Goal: Browse casually

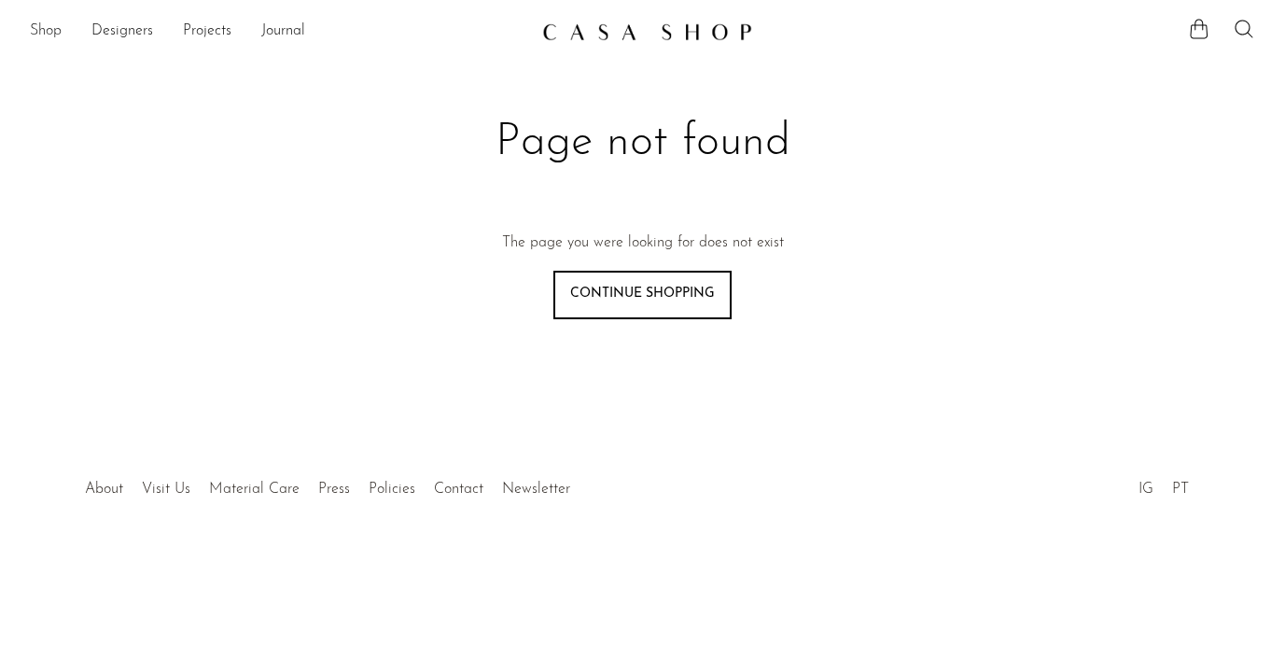
click at [54, 32] on link "Shop" at bounding box center [46, 32] width 32 height 24
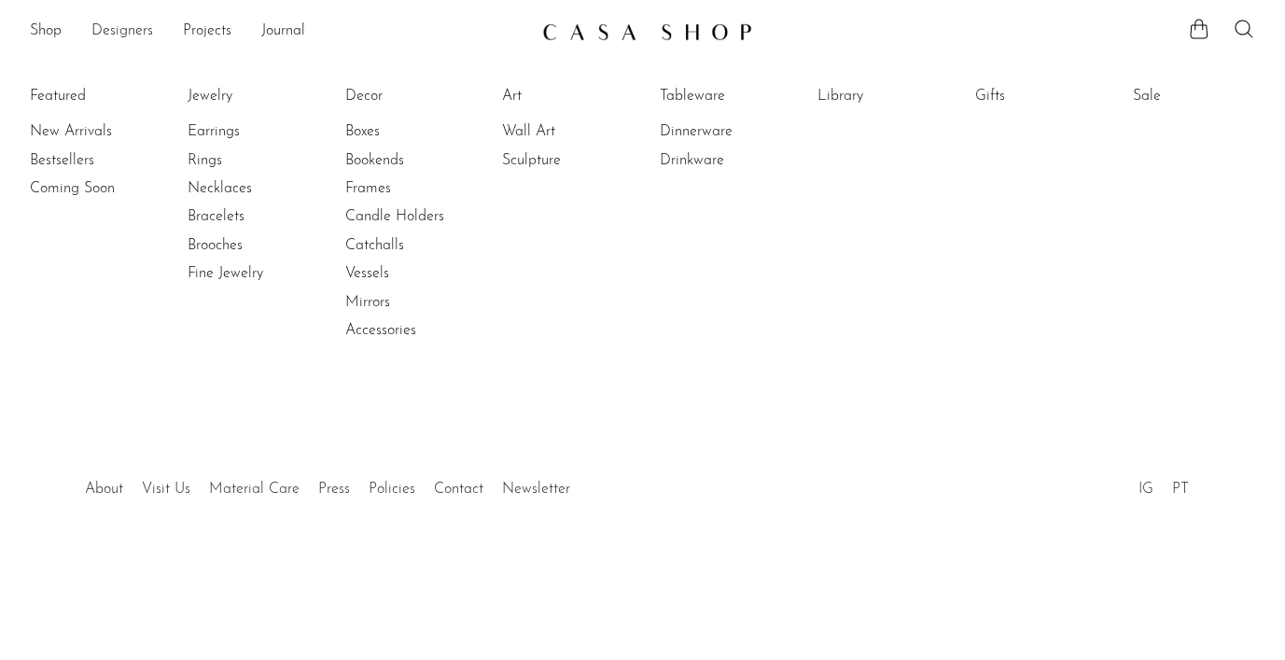
click at [100, 31] on link "Designers" at bounding box center [122, 32] width 62 height 24
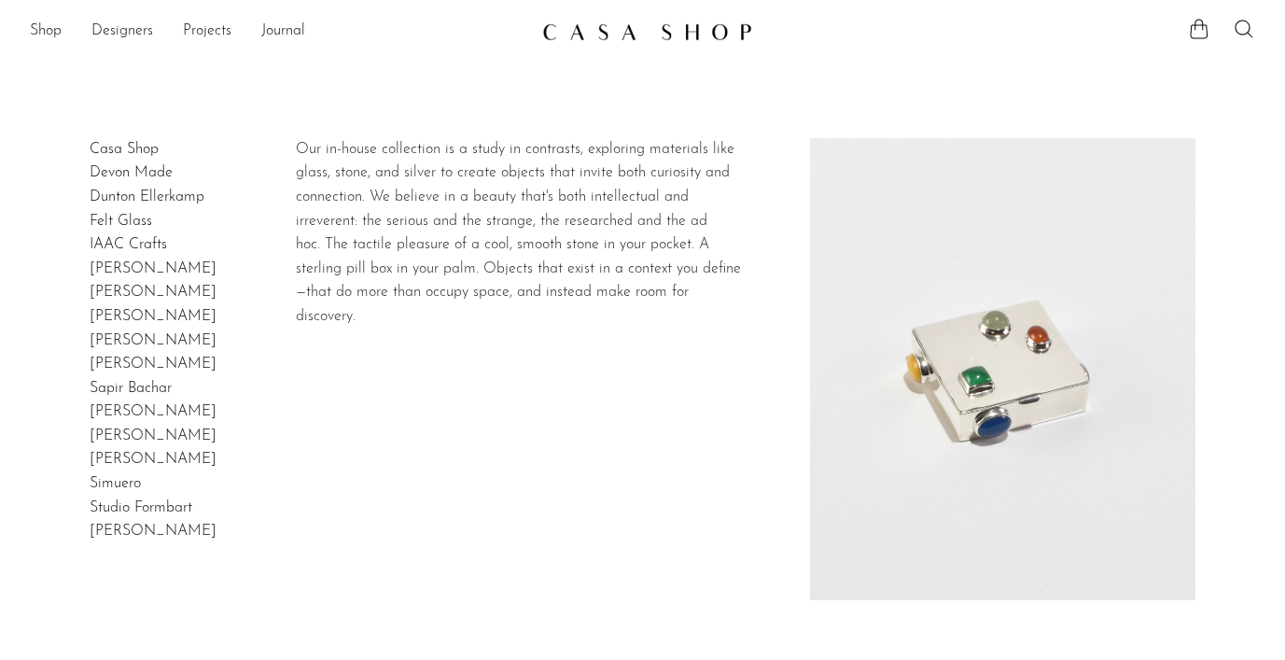
click at [110, 139] on h2 "Casa Shop" at bounding box center [124, 150] width 69 height 24
click at [112, 149] on link "Casa Shop" at bounding box center [124, 149] width 69 height 15
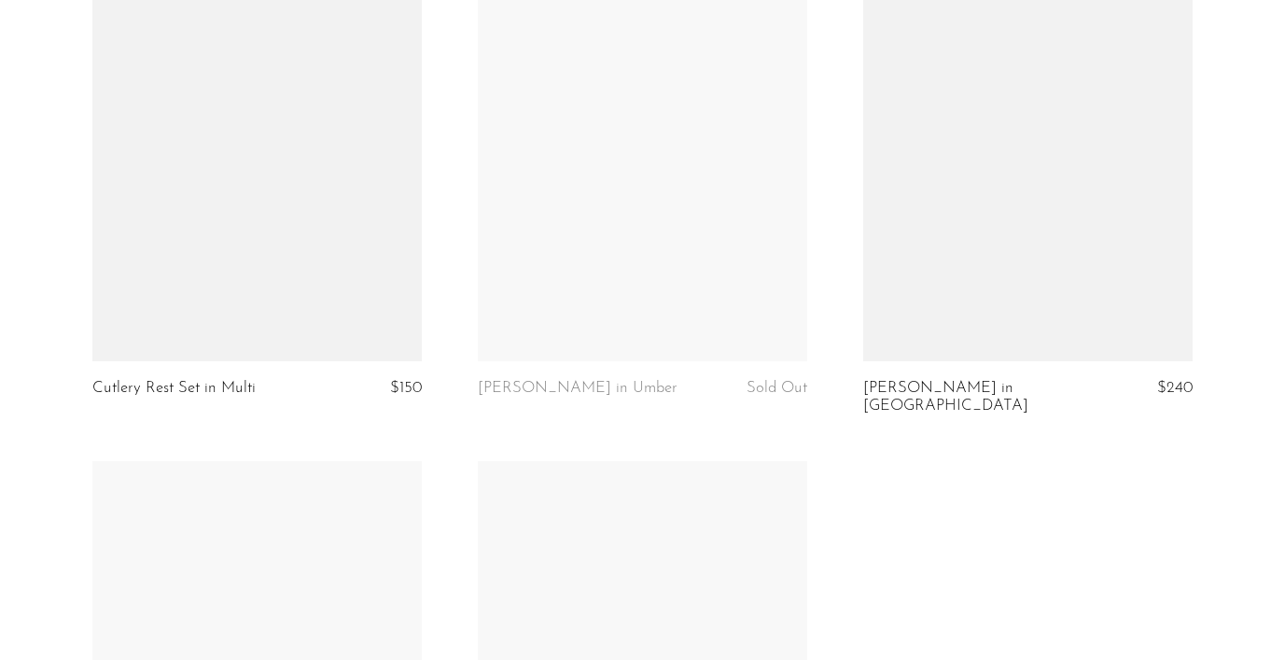
scroll to position [3191, 0]
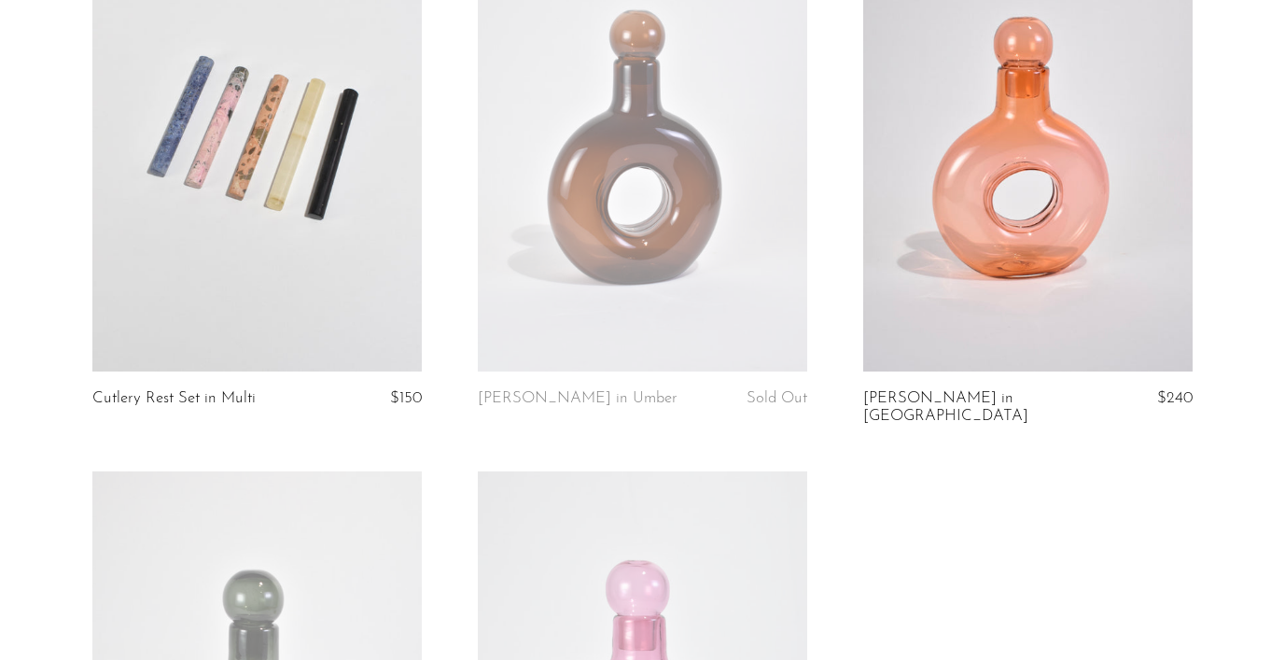
click at [665, 161] on link at bounding box center [642, 140] width 329 height 461
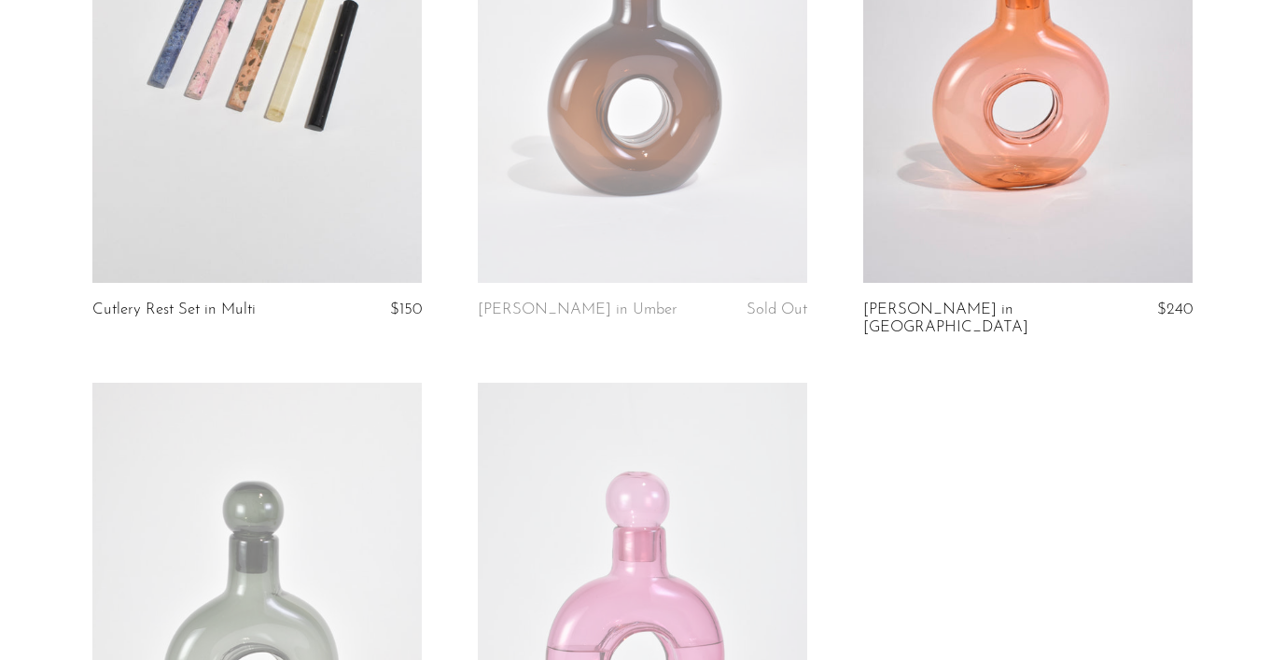
scroll to position [3288, 0]
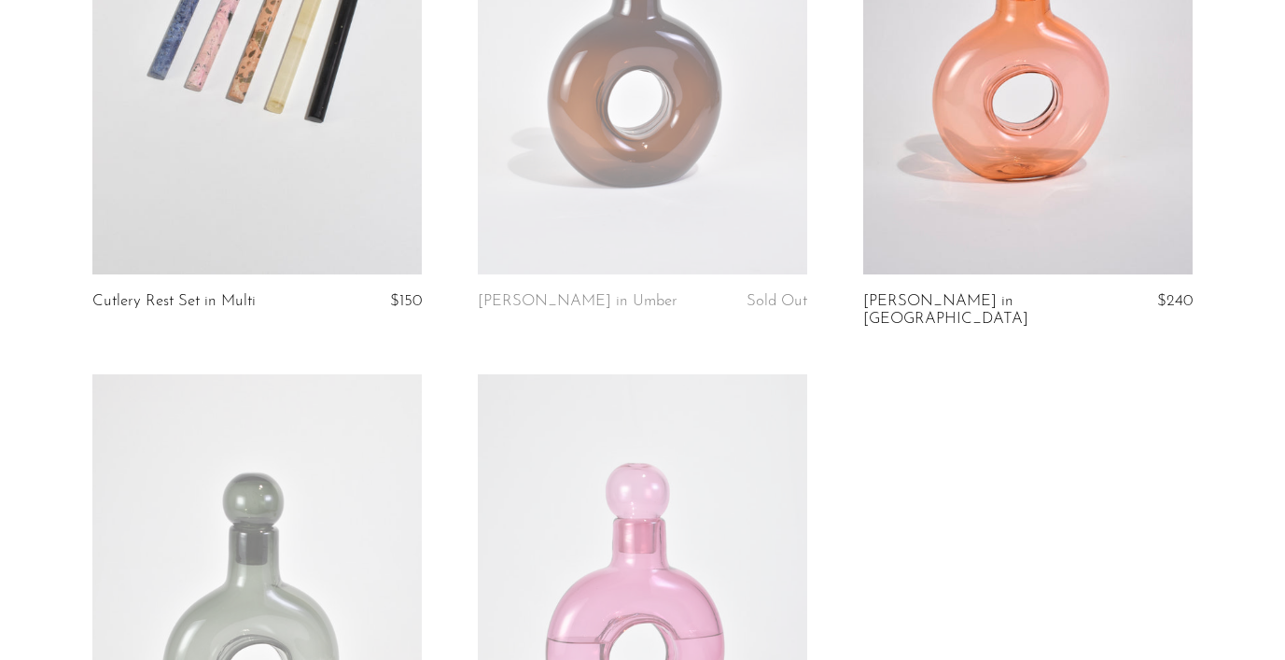
click at [355, 489] on link at bounding box center [256, 604] width 329 height 461
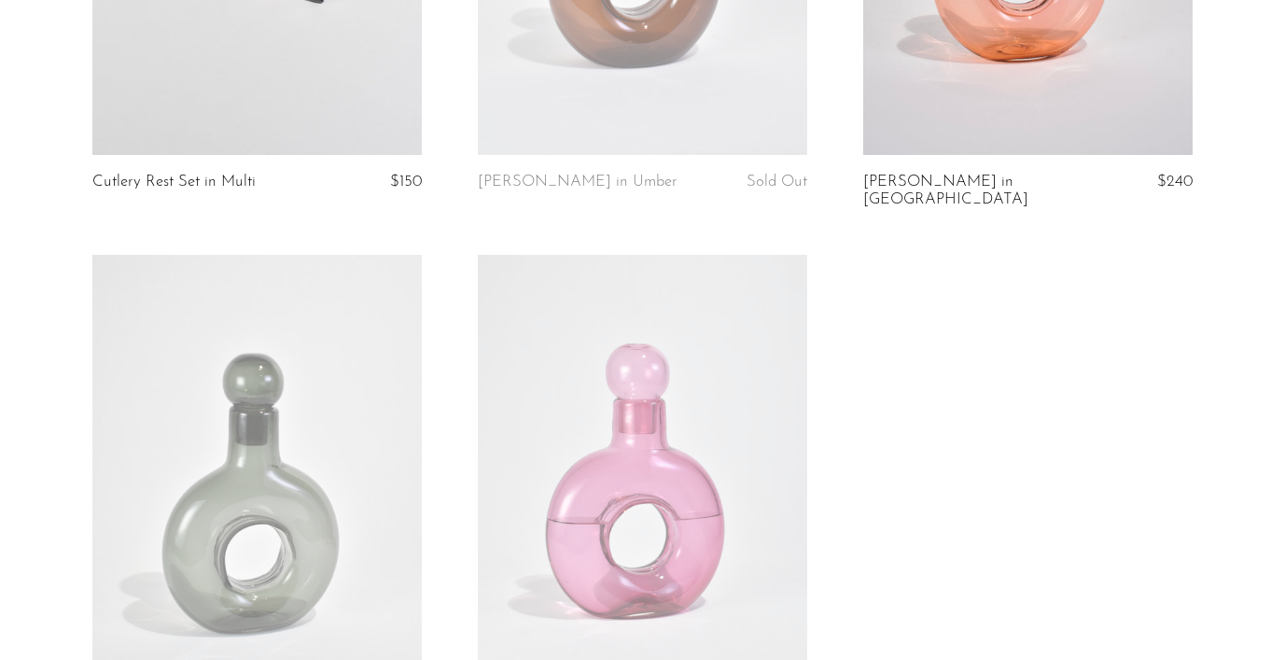
scroll to position [3513, 0]
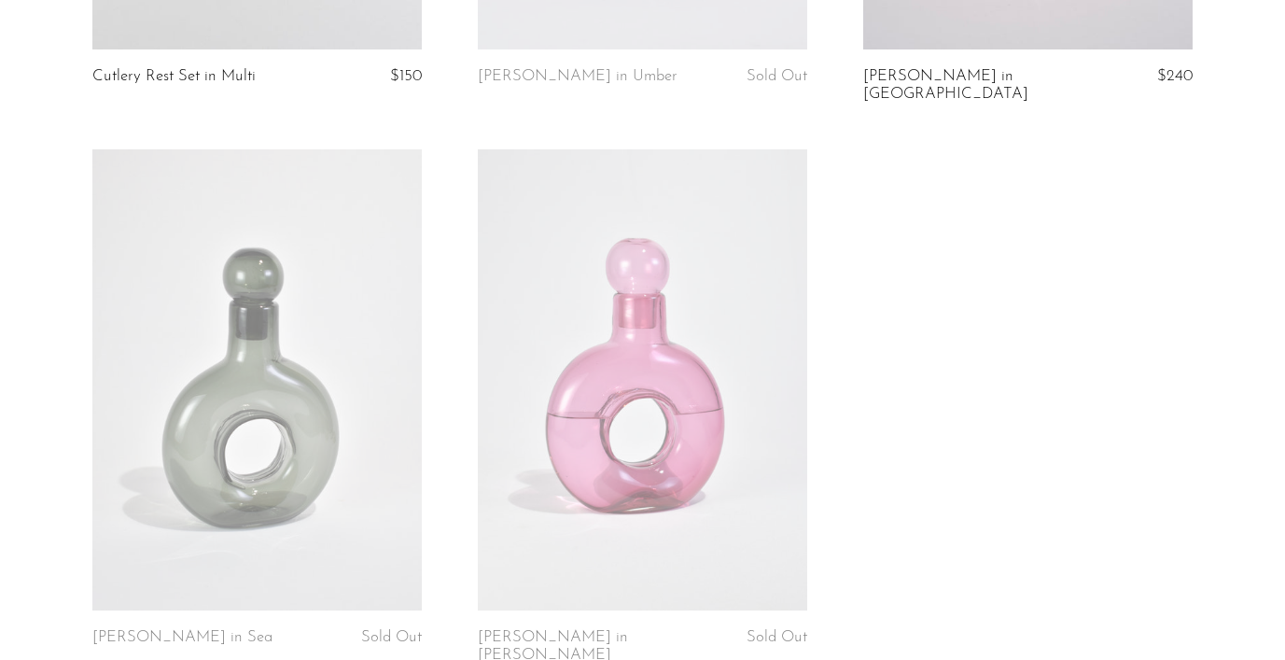
click at [630, 335] on link at bounding box center [642, 379] width 329 height 461
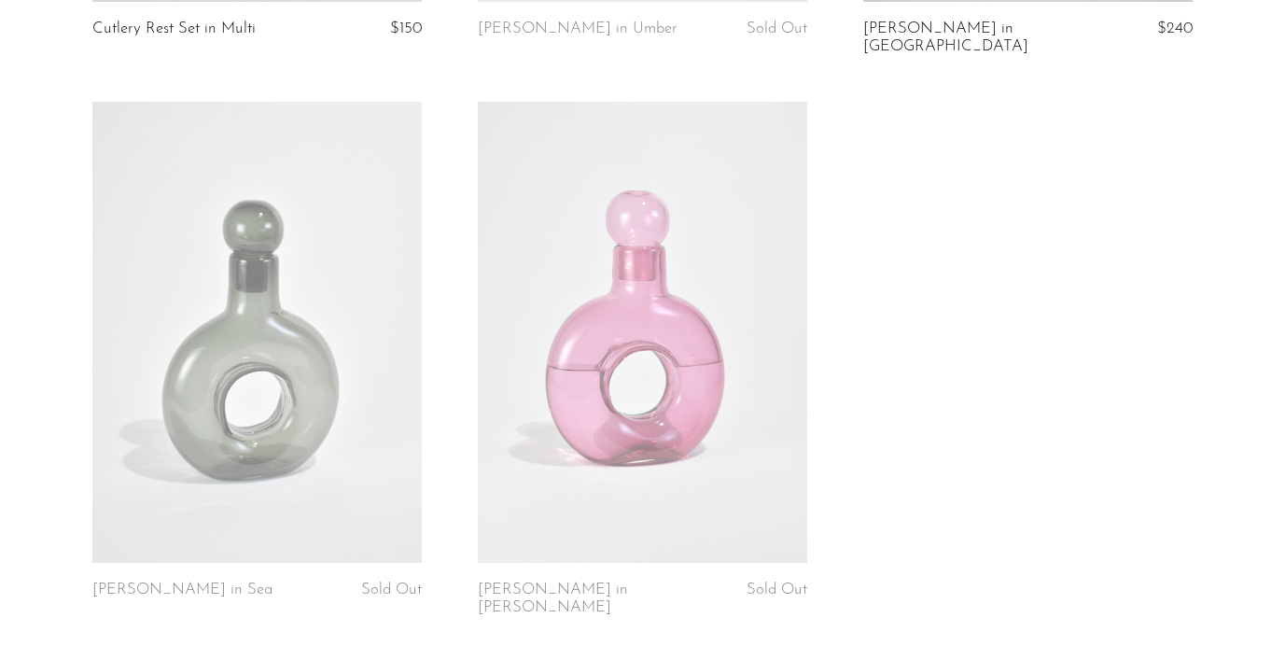
click at [256, 279] on link at bounding box center [256, 332] width 329 height 461
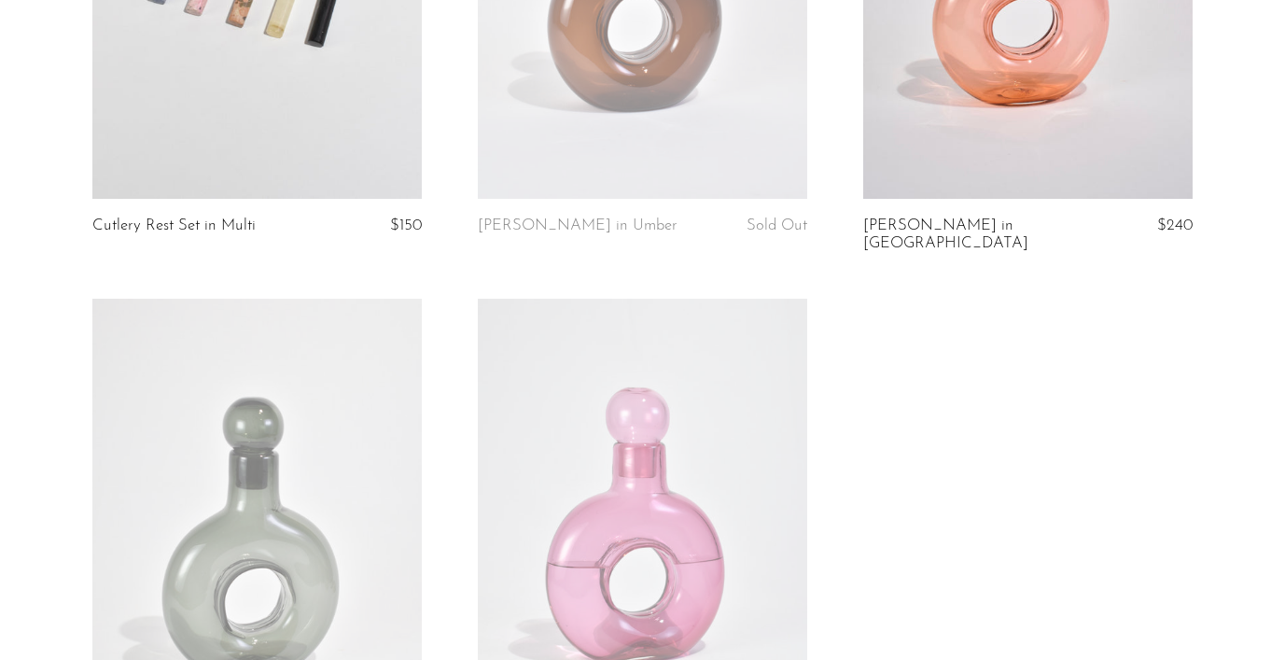
scroll to position [3278, 0]
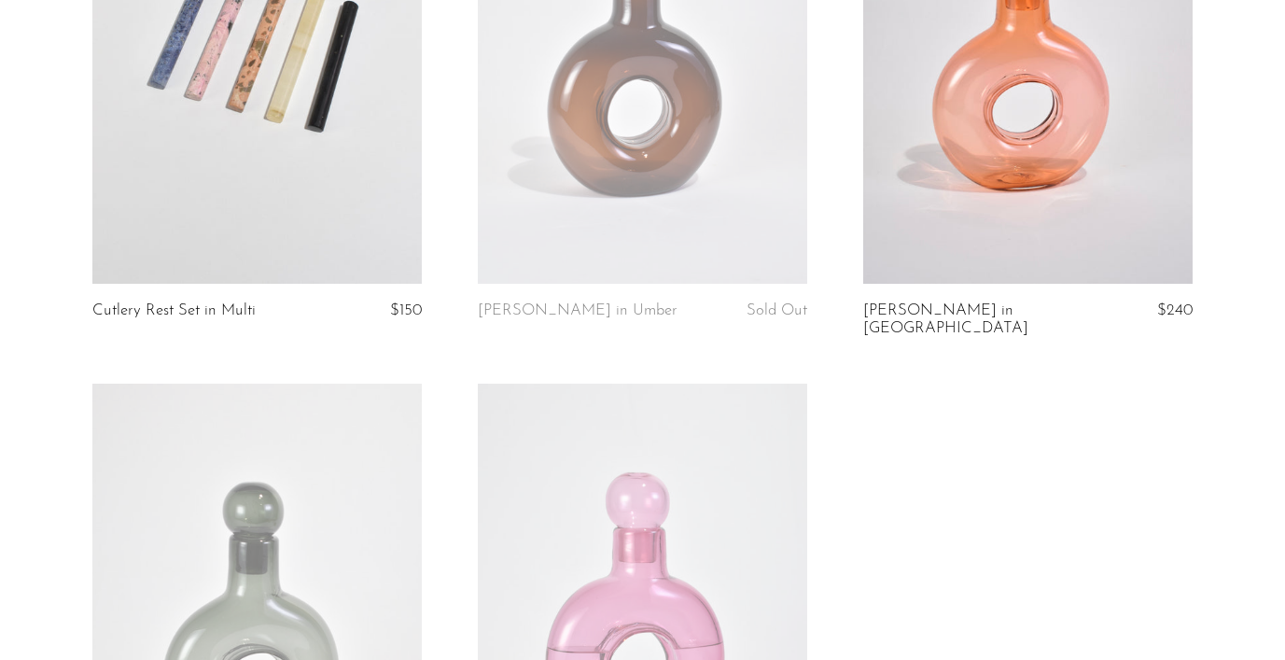
click at [623, 112] on link at bounding box center [642, 53] width 329 height 461
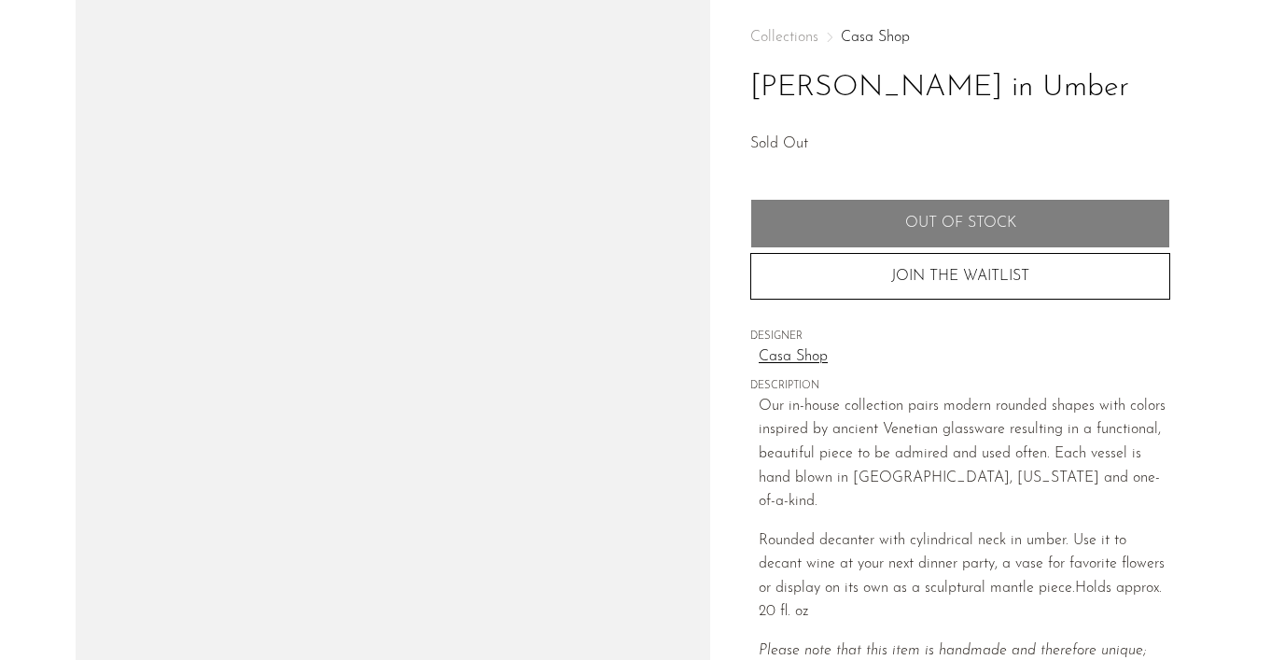
scroll to position [230, 0]
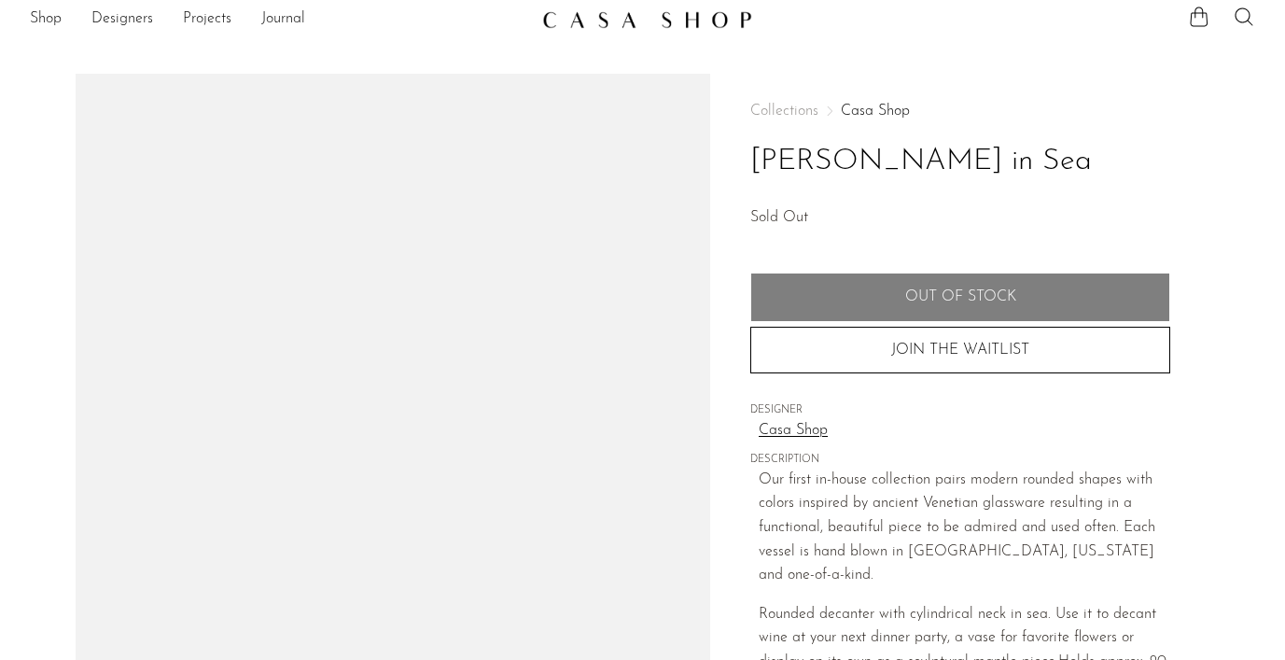
scroll to position [16, 0]
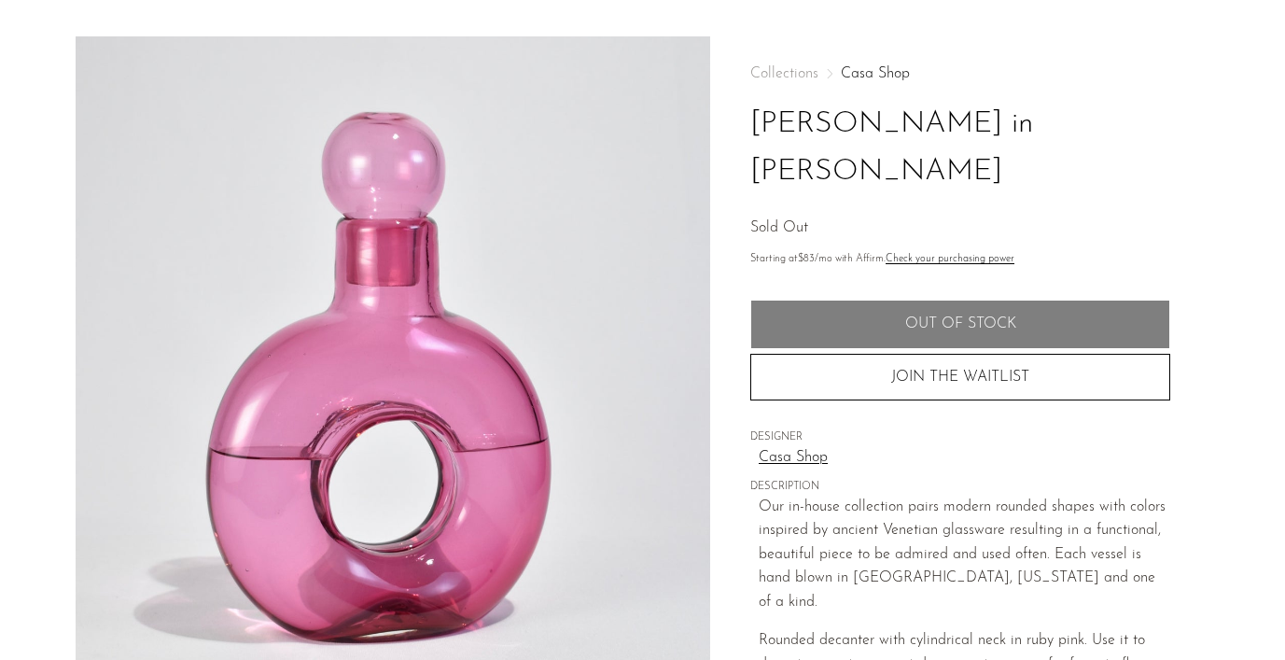
scroll to position [18, 0]
